Goal: Navigation & Orientation: Find specific page/section

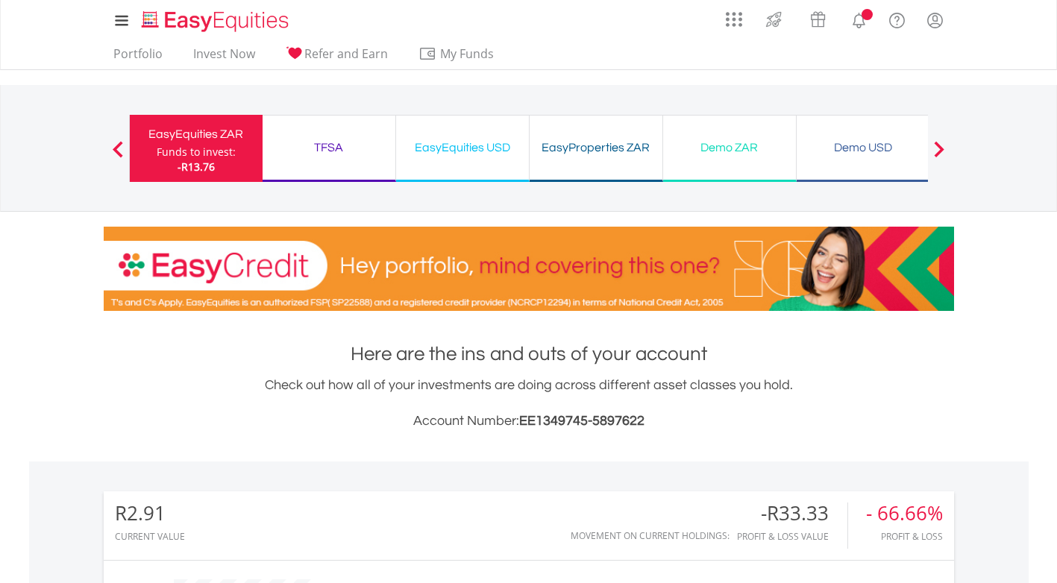
scroll to position [143, 284]
click at [329, 158] on div "TFSA Funds to invest: -R13.76" at bounding box center [330, 148] width 134 height 67
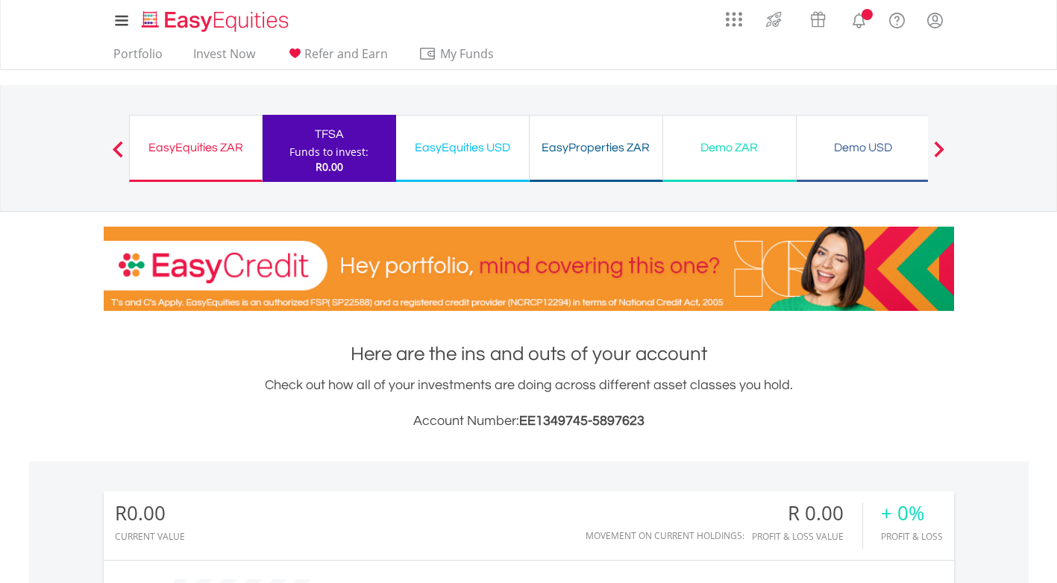
scroll to position [143, 284]
click at [435, 156] on div "EasyEquities USD" at bounding box center [462, 147] width 115 height 21
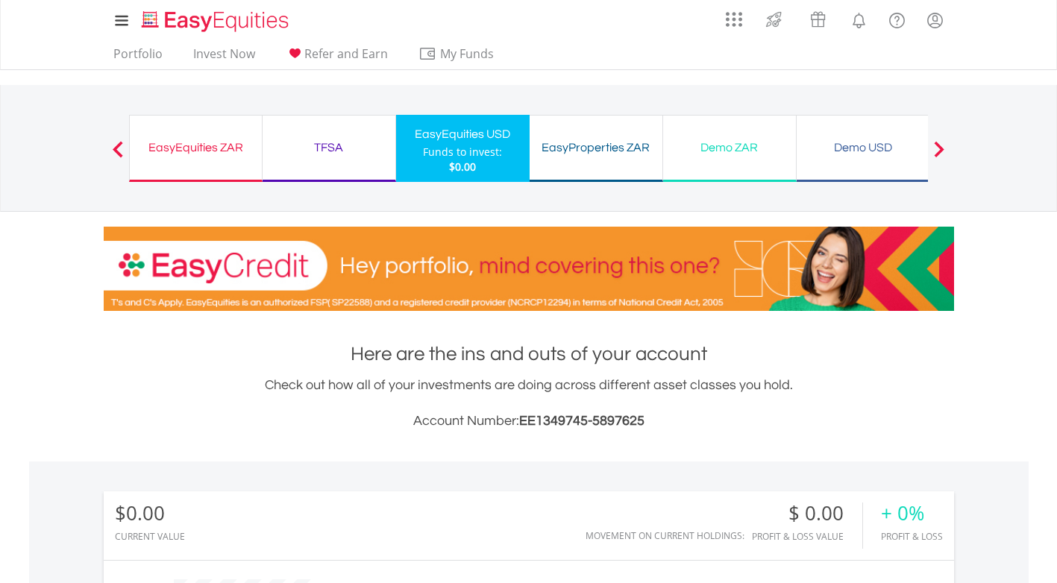
click at [358, 131] on div "TFSA Funds to invest: $0.00" at bounding box center [330, 148] width 134 height 67
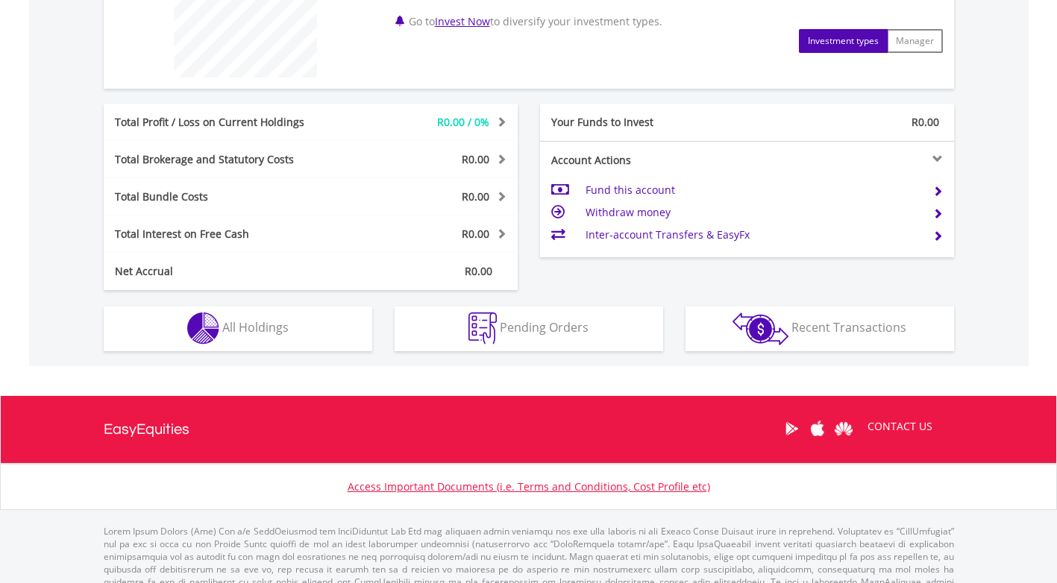
scroll to position [671, 0]
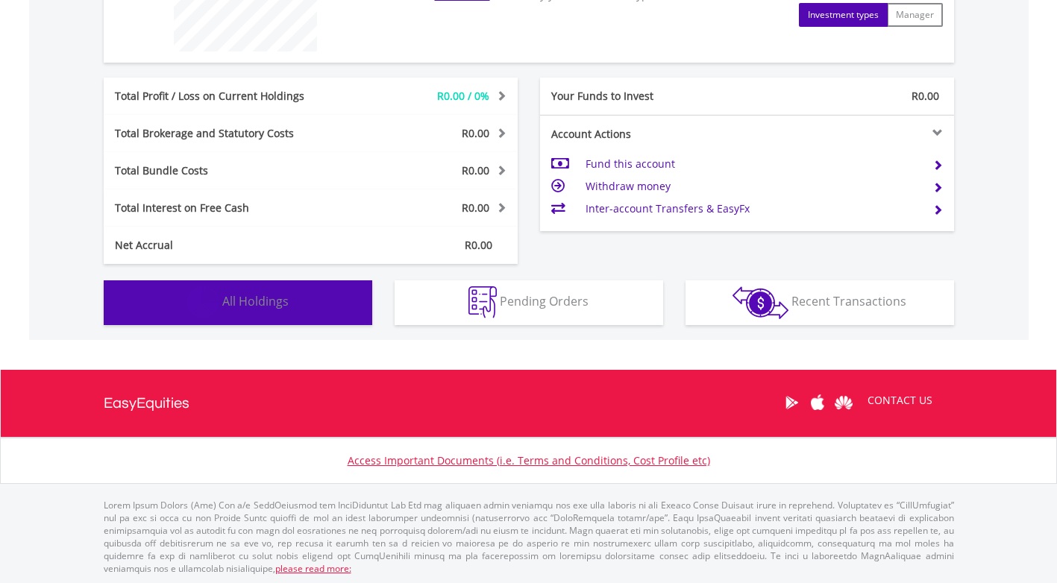
click at [254, 308] on span "All Holdings" at bounding box center [255, 301] width 66 height 16
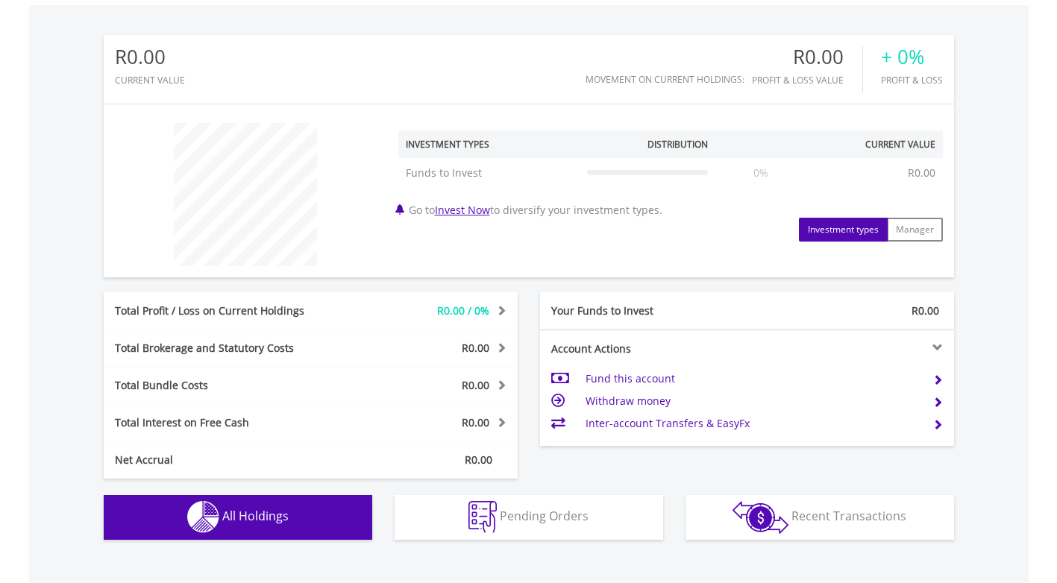
scroll to position [755, 0]
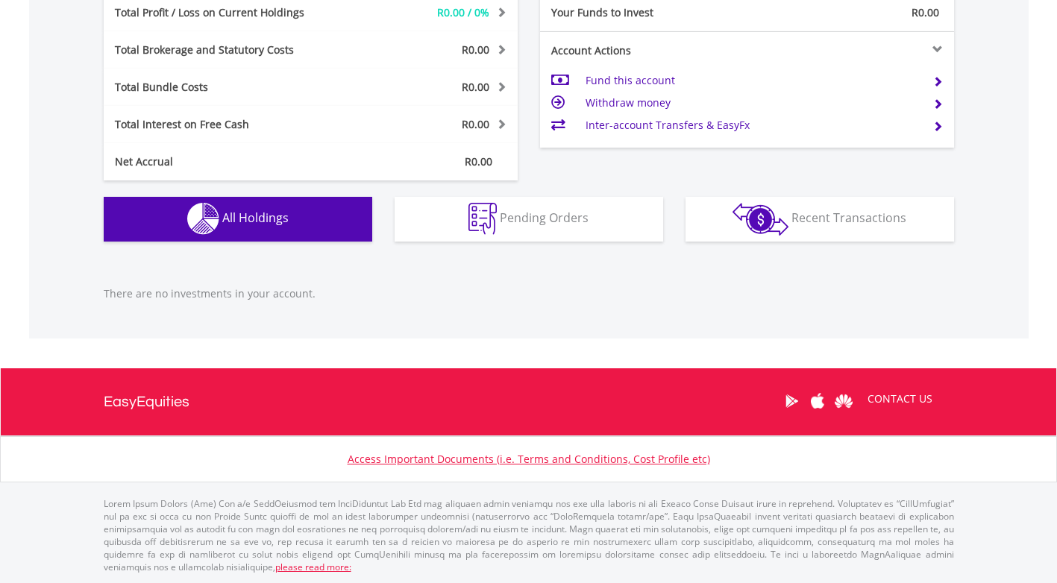
click at [248, 213] on span "All Holdings" at bounding box center [255, 218] width 66 height 16
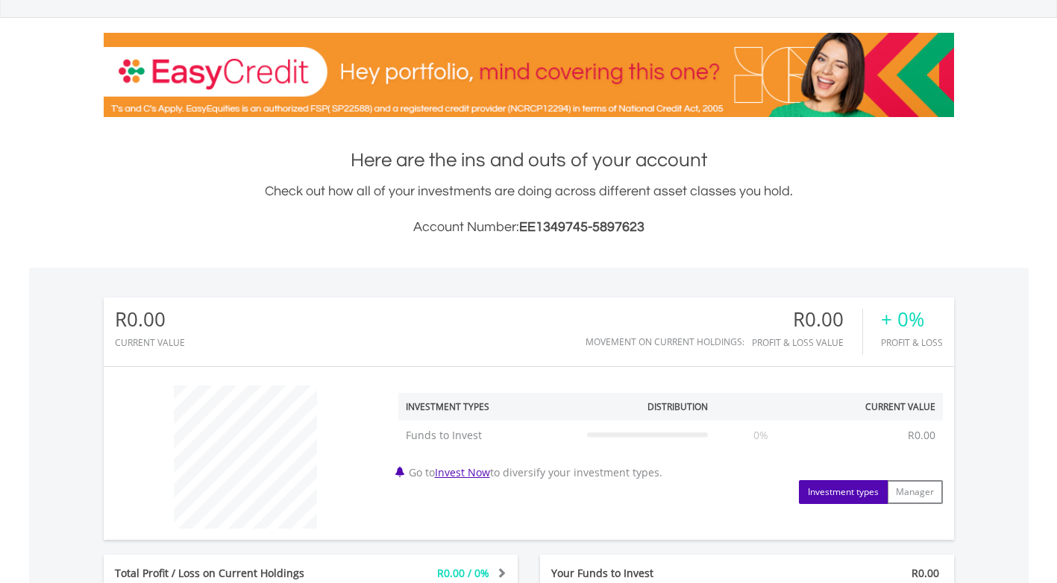
scroll to position [0, 0]
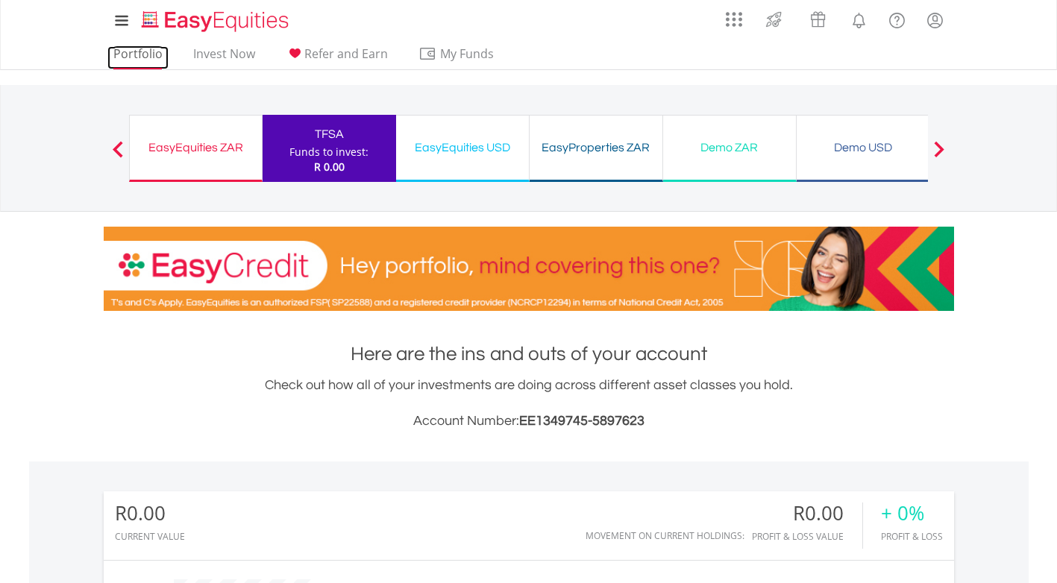
click at [141, 54] on link "Portfolio" at bounding box center [137, 57] width 61 height 23
